Goal: Information Seeking & Learning: Find specific fact

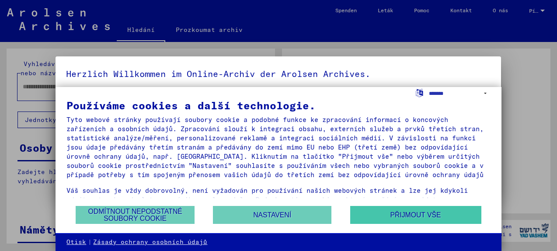
click at [416, 221] on button "Přijmout vše" at bounding box center [415, 215] width 131 height 18
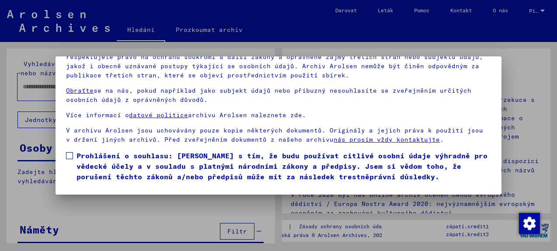
scroll to position [36, 0]
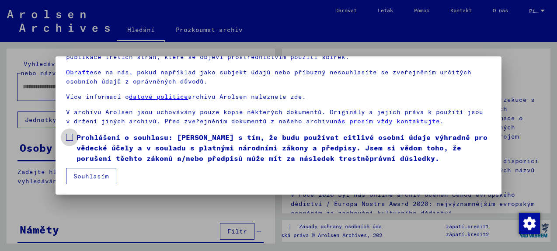
click at [68, 137] on span at bounding box center [69, 137] width 7 height 7
click at [85, 172] on button "Souhlasím" at bounding box center [91, 176] width 50 height 17
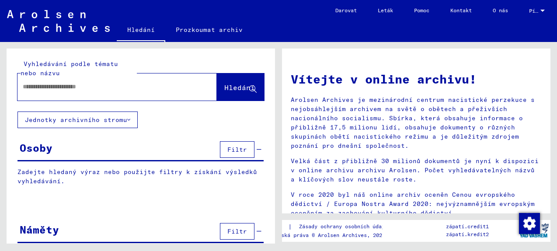
click at [101, 81] on div at bounding box center [104, 87] width 173 height 20
click at [72, 87] on input "text" at bounding box center [107, 86] width 168 height 9
click at [76, 83] on input "text" at bounding box center [107, 86] width 168 height 9
type input "*********"
click at [230, 85] on span "Hledání" at bounding box center [239, 87] width 31 height 9
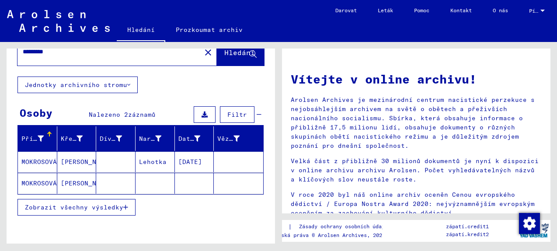
scroll to position [53, 0]
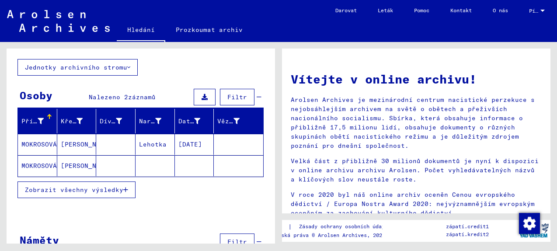
click at [121, 188] on span "Zobrazit všechny výsledky" at bounding box center [74, 190] width 98 height 8
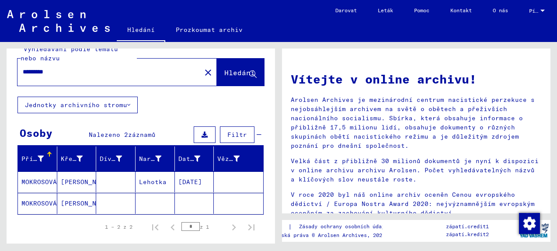
scroll to position [0, 0]
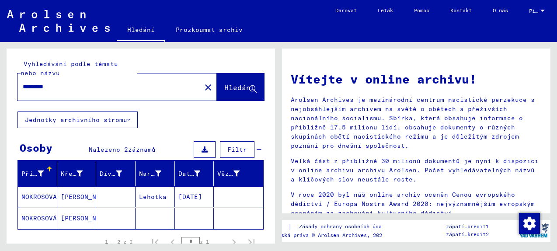
click at [61, 88] on input "*********" at bounding box center [107, 86] width 168 height 9
type input "*"
type input "*********"
click at [238, 83] on button "Hledání" at bounding box center [240, 87] width 47 height 27
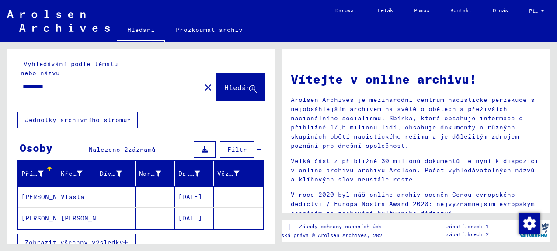
click at [37, 215] on mat-cell "[PERSON_NAME]" at bounding box center [37, 218] width 39 height 21
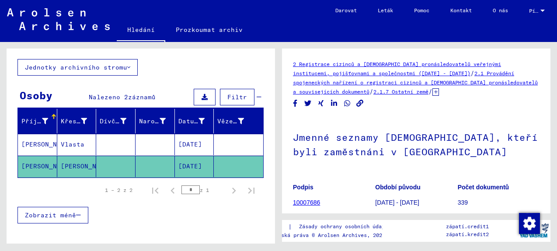
scroll to position [70, 0]
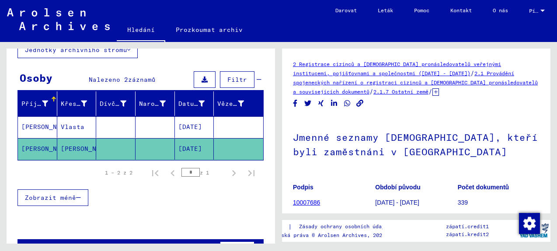
click at [303, 202] on link "10007686" at bounding box center [306, 202] width 27 height 7
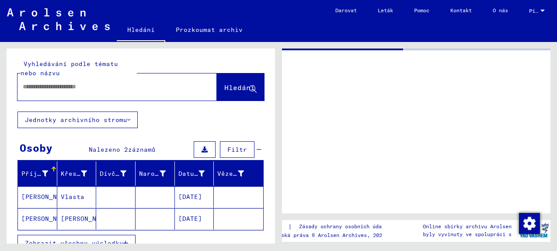
type input "********"
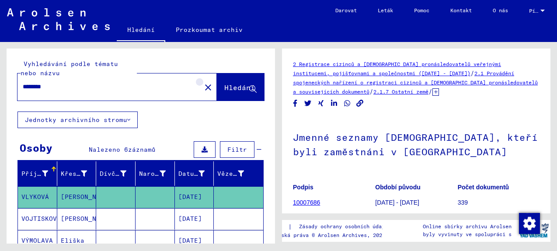
click at [203, 86] on mat-icon "close" at bounding box center [208, 87] width 11 height 11
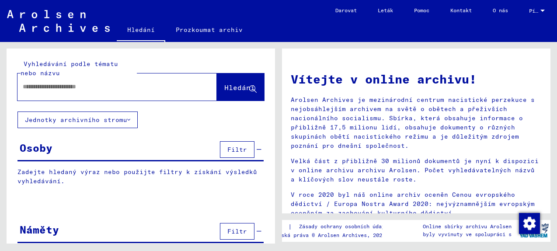
click at [130, 87] on input "text" at bounding box center [107, 86] width 168 height 9
type input "******"
click at [233, 87] on span "Hledání" at bounding box center [239, 87] width 31 height 9
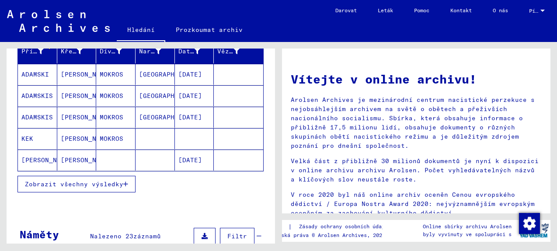
scroll to position [140, 0]
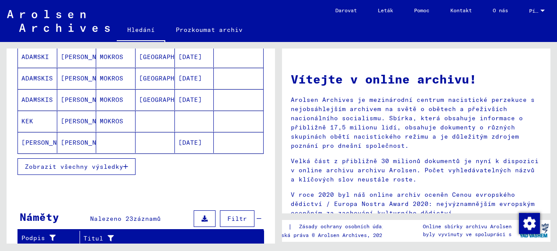
click at [107, 160] on button "Zobrazit všechny výsledky" at bounding box center [77, 166] width 118 height 17
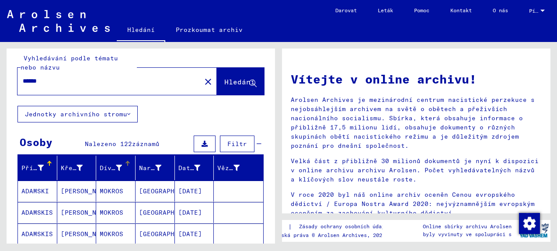
scroll to position [0, 0]
